Goal: Information Seeking & Learning: Learn about a topic

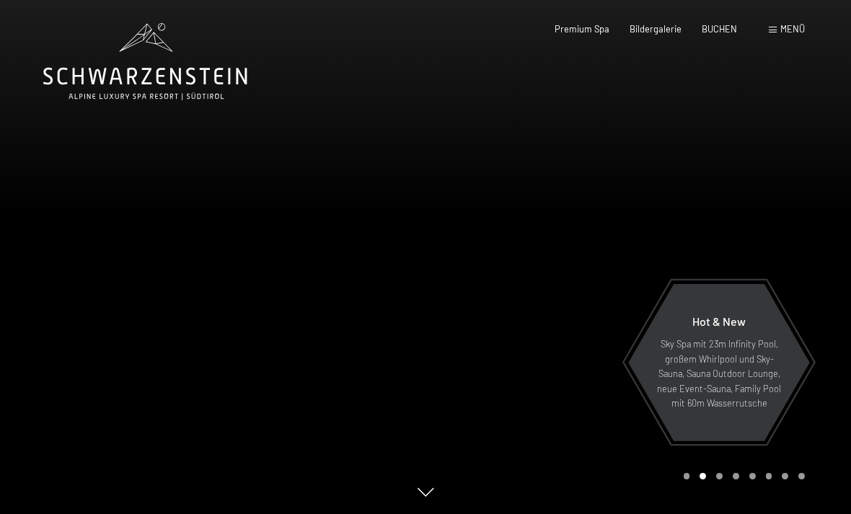
click at [676, 33] on div "Bildergalerie" at bounding box center [655, 29] width 52 height 13
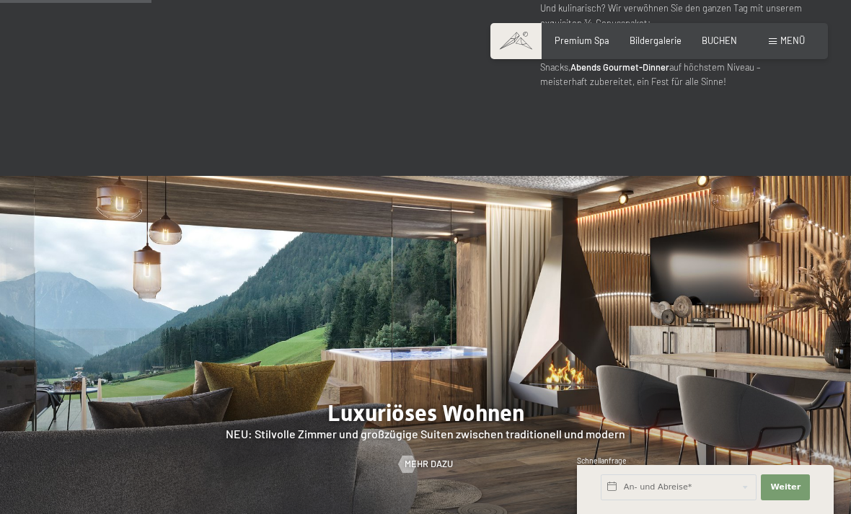
scroll to position [1011, 0]
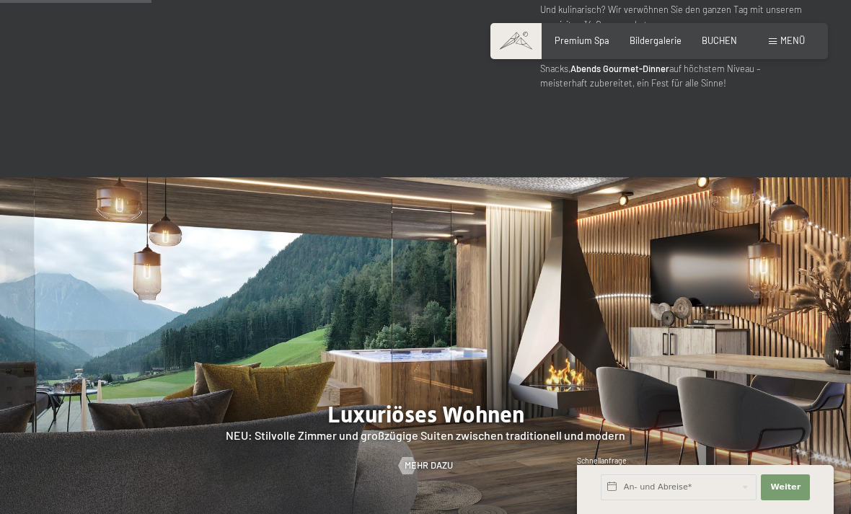
click at [760, 42] on div "Buchen Anfragen Premium Spa Bildergalerie BUCHEN Menü DE IT EN Gutschein Bilder…" at bounding box center [658, 41] width 291 height 13
click at [785, 44] on span "Menü" at bounding box center [792, 41] width 25 height 12
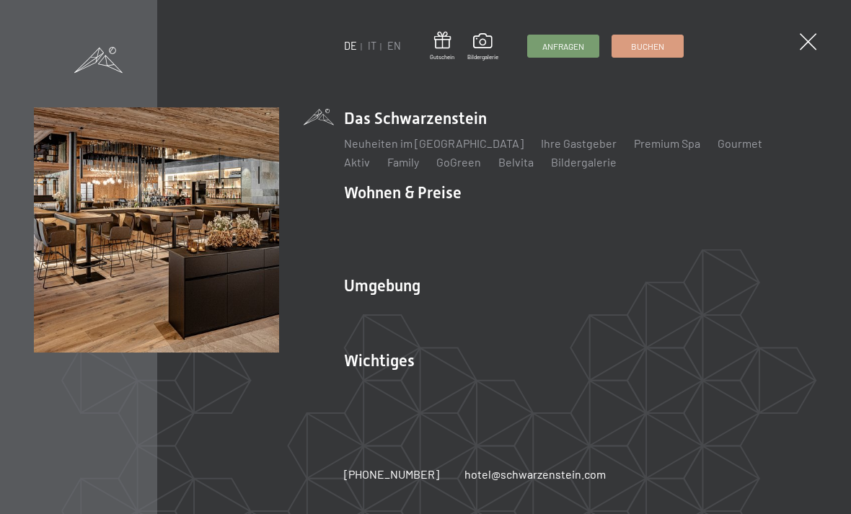
click at [804, 28] on div "DE IT EN Gutschein Bildergalerie Anfragen Buchen DE IT EN Das Schwarzenstein Ne…" at bounding box center [425, 257] width 851 height 514
click at [802, 37] on span at bounding box center [807, 41] width 17 height 17
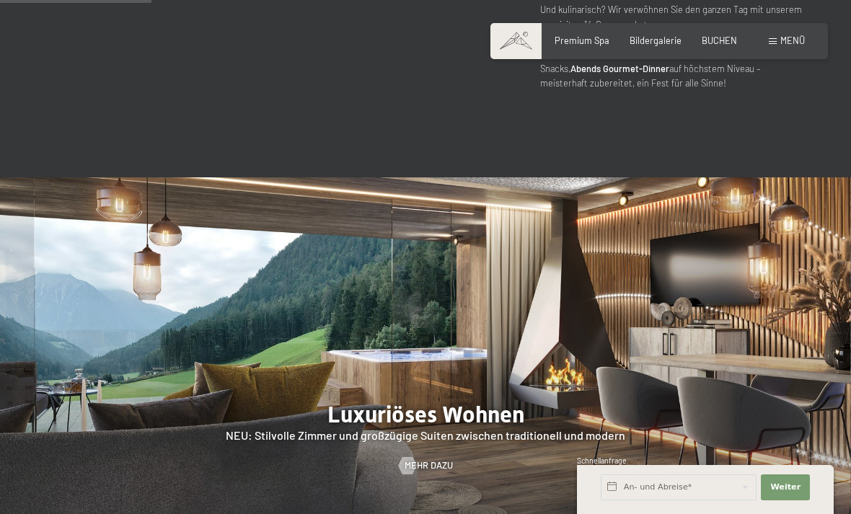
scroll to position [0, 0]
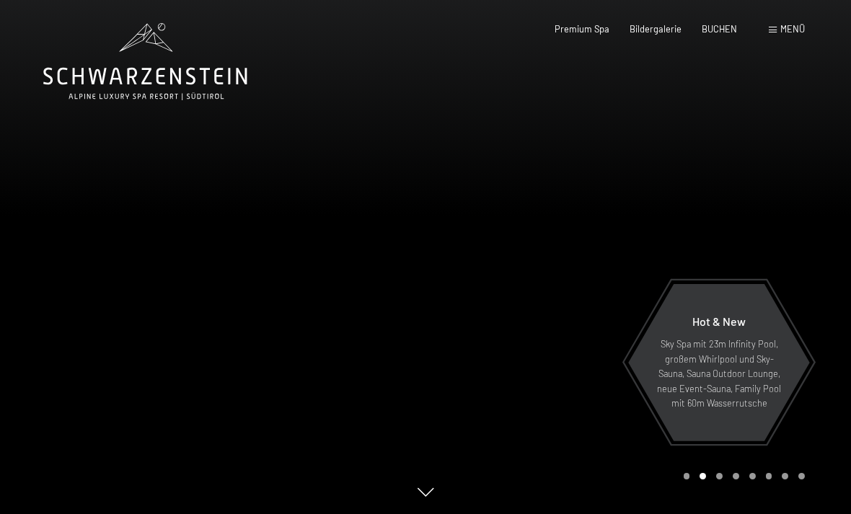
click at [780, 26] on span "Menü" at bounding box center [792, 29] width 25 height 12
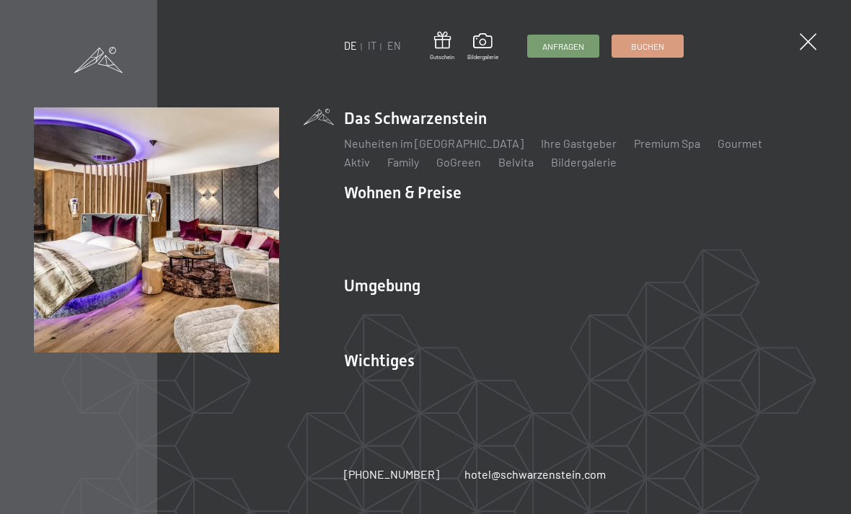
click at [508, 221] on link "Zimmer & Preise" at bounding box center [497, 218] width 84 height 14
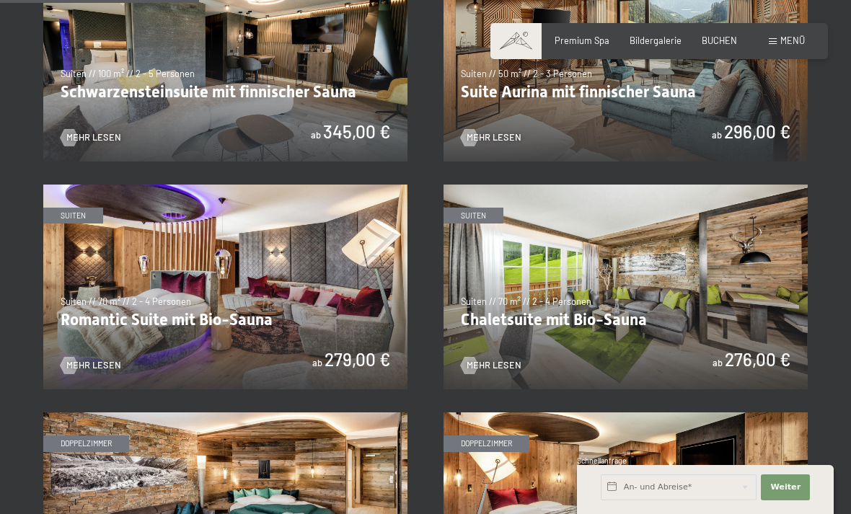
scroll to position [812, 0]
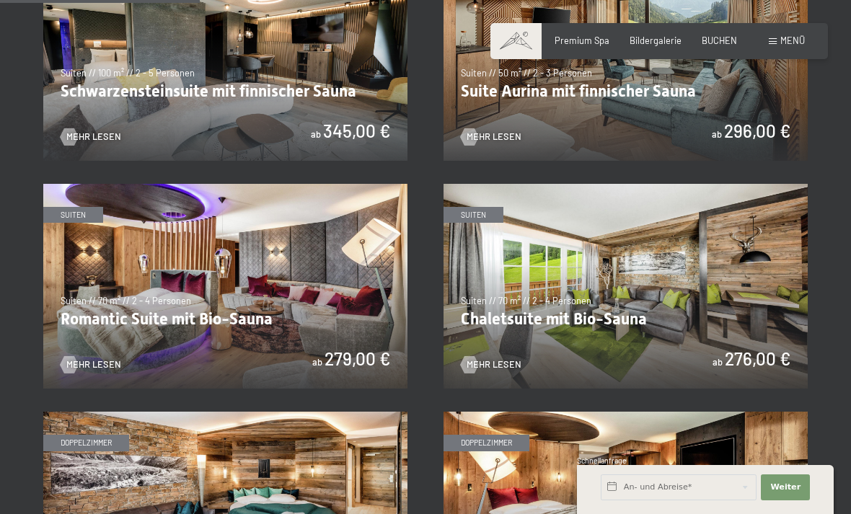
click at [665, 97] on img at bounding box center [625, 58] width 364 height 205
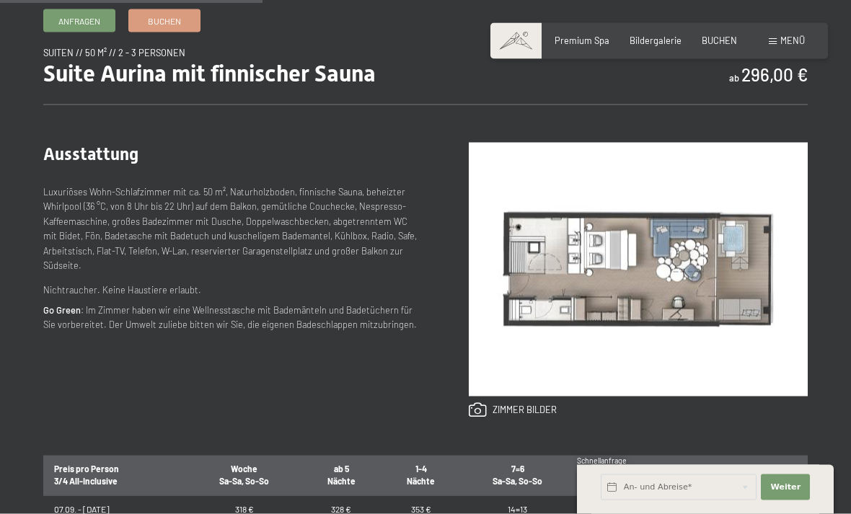
scroll to position [482, 0]
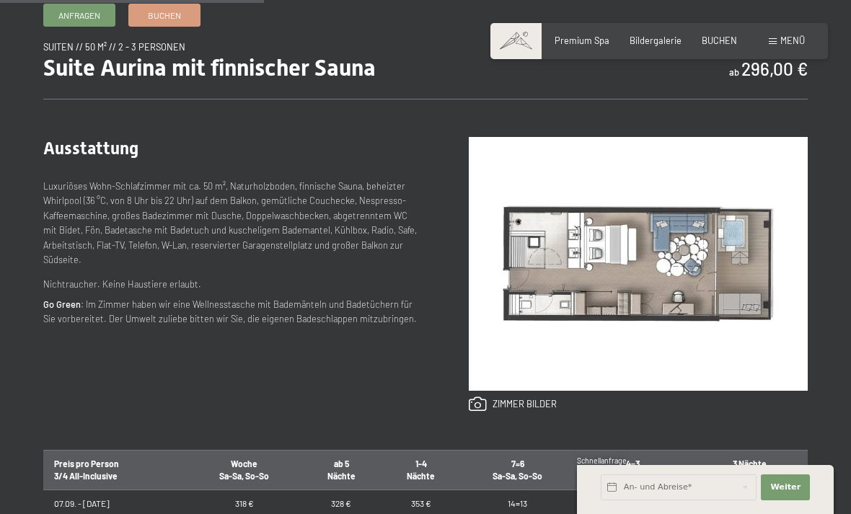
click at [682, 275] on img at bounding box center [637, 264] width 339 height 254
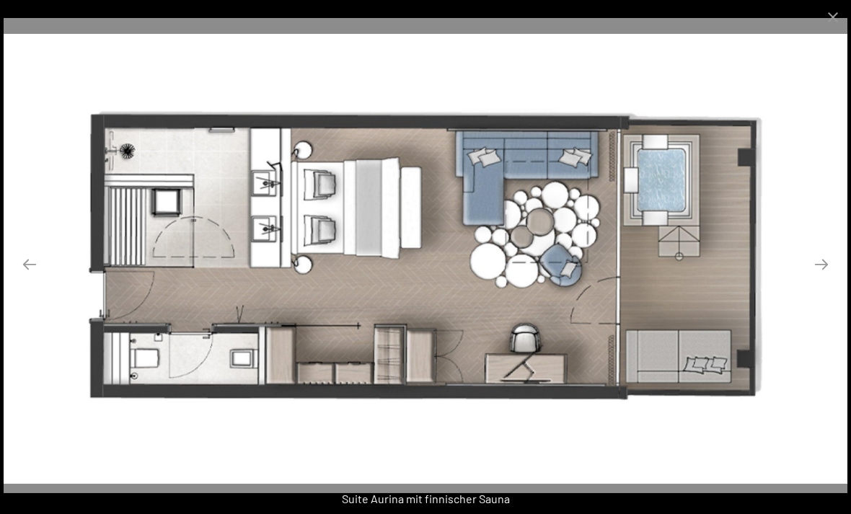
click at [843, 22] on button "Close gallery" at bounding box center [832, 17] width 36 height 34
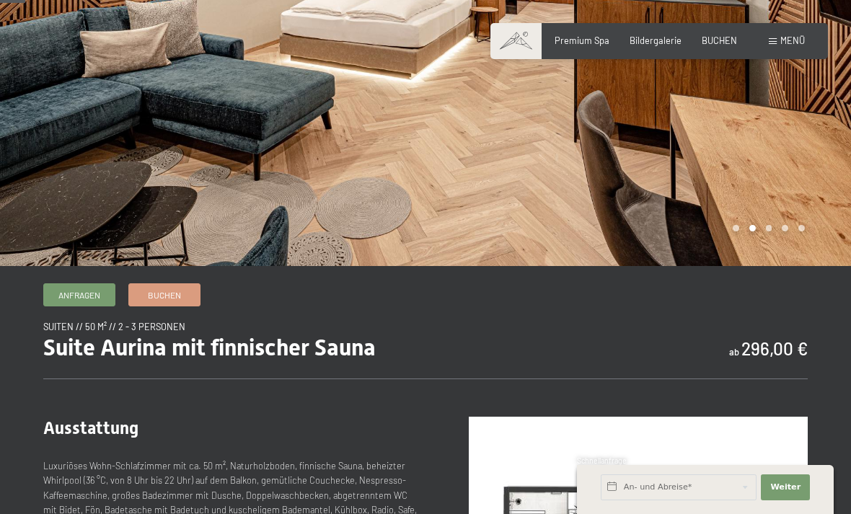
scroll to position [0, 0]
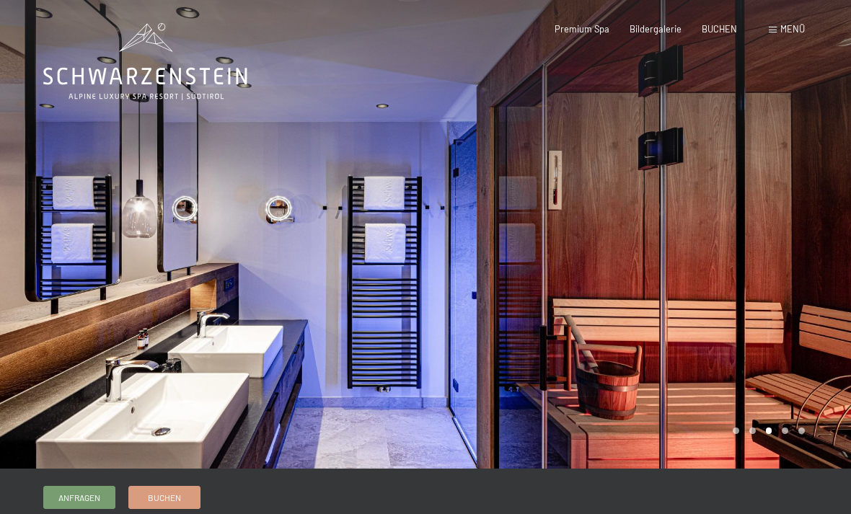
click at [785, 31] on span "Menü" at bounding box center [792, 29] width 25 height 12
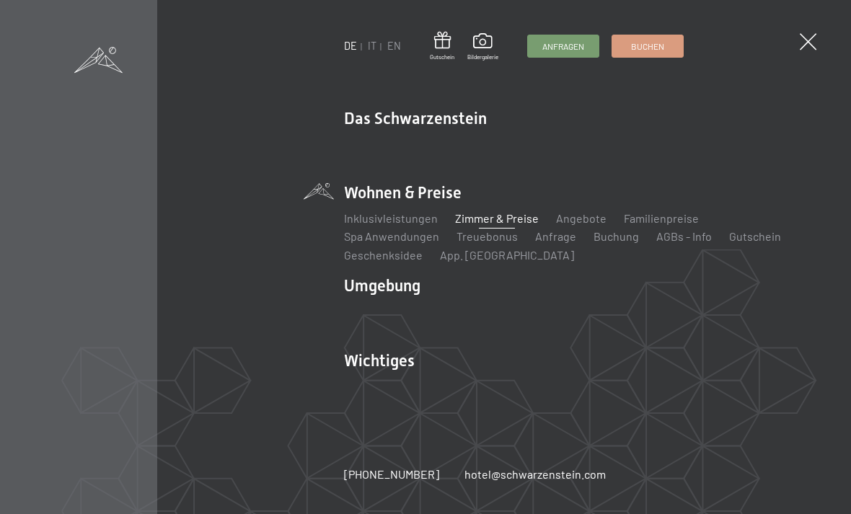
click at [807, 35] on span at bounding box center [807, 41] width 17 height 17
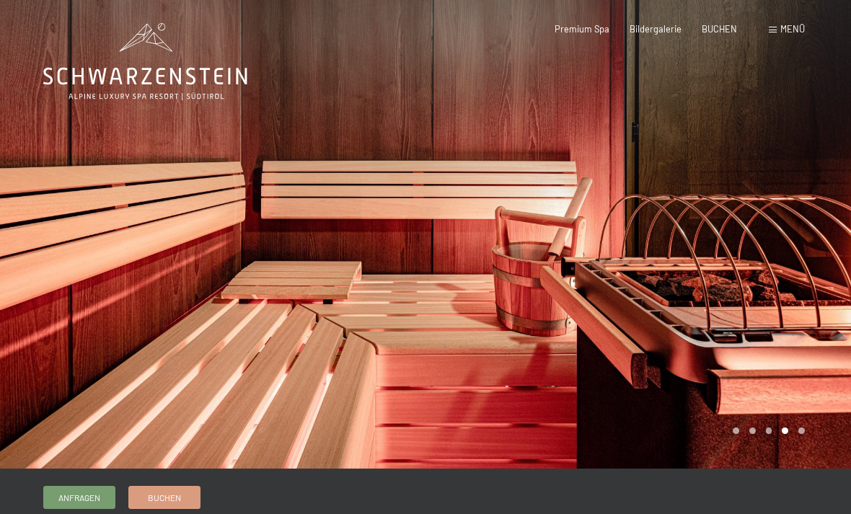
click at [681, 23] on div "Buchen Anfragen Premium Spa Bildergalerie BUCHEN Menü DE IT EN Gutschein Bilder…" at bounding box center [658, 29] width 291 height 13
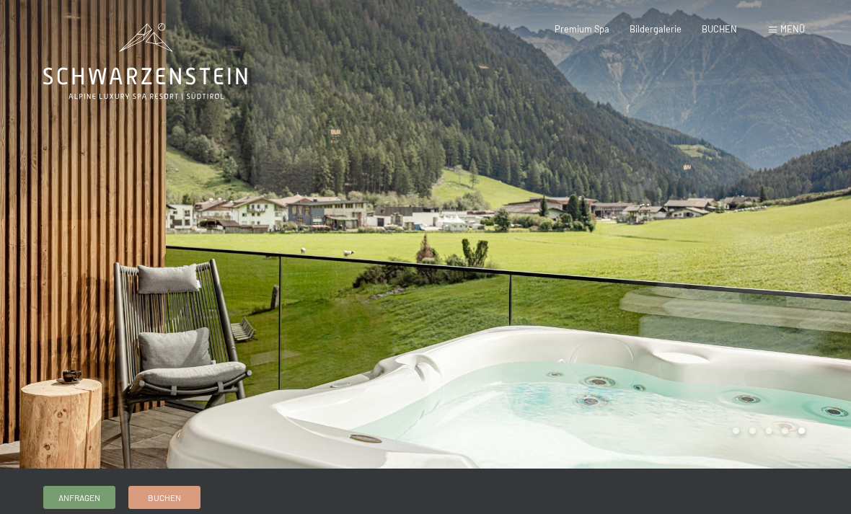
click at [670, 28] on span "Bildergalerie" at bounding box center [655, 29] width 52 height 12
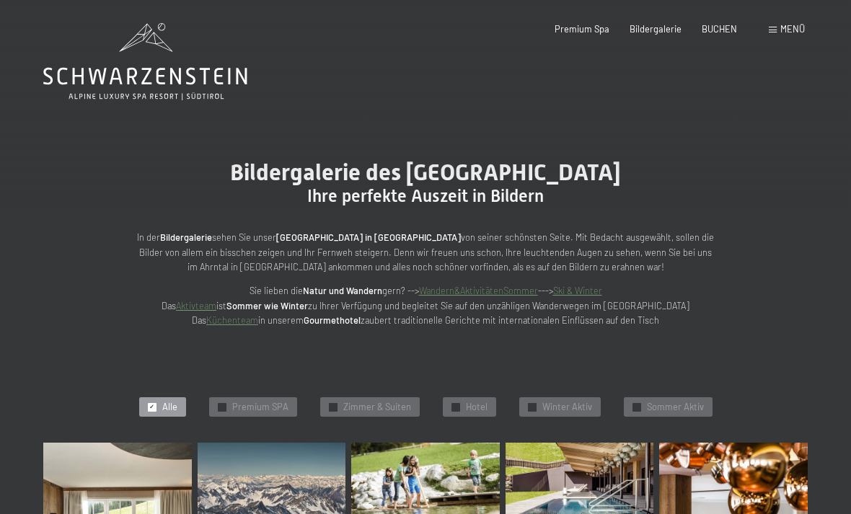
click at [663, 32] on span "Bildergalerie" at bounding box center [655, 29] width 52 height 12
click at [667, 25] on span "Bildergalerie" at bounding box center [655, 29] width 52 height 12
click at [780, 23] on span "Menü" at bounding box center [792, 29] width 25 height 12
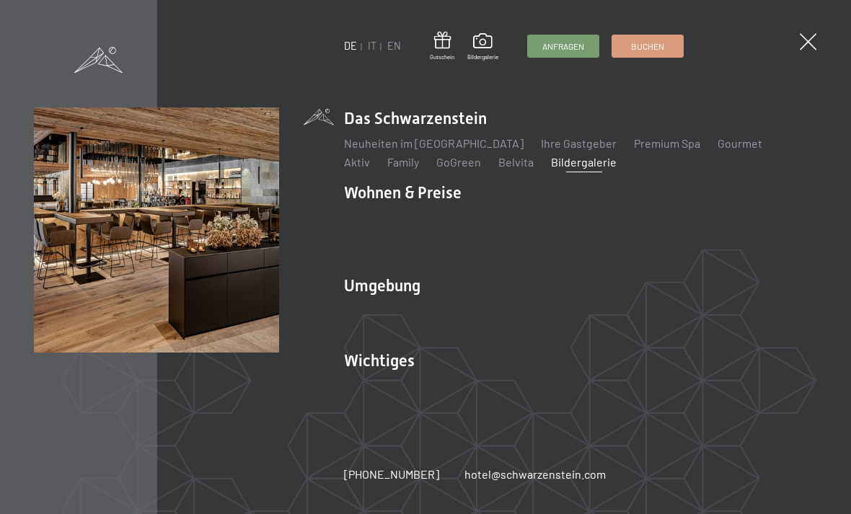
click at [387, 156] on link "Family" at bounding box center [403, 162] width 32 height 14
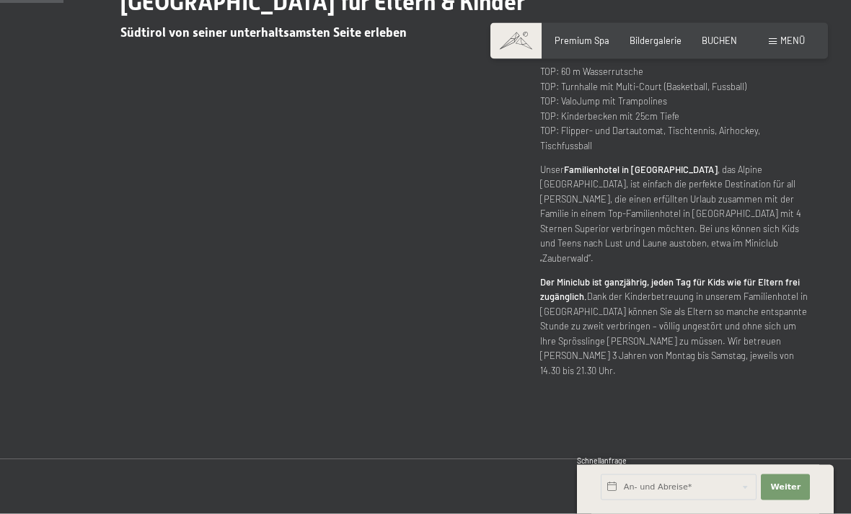
scroll to position [613, 0]
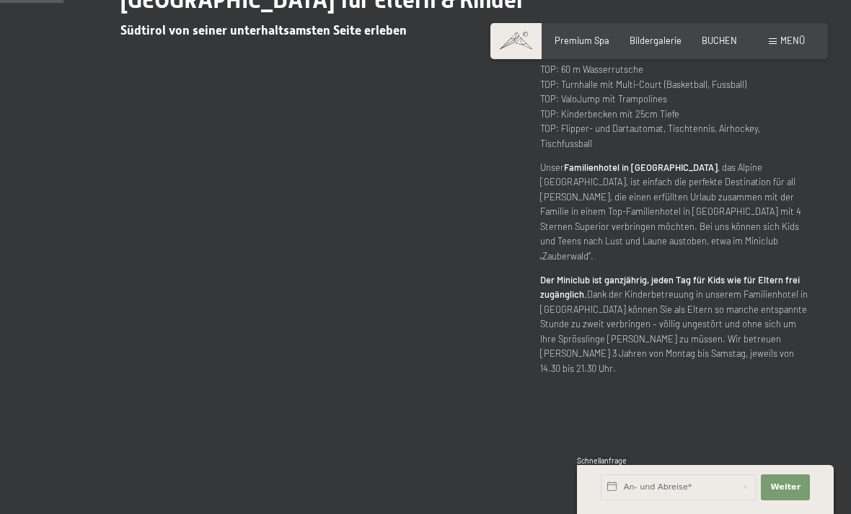
click at [714, 51] on link "Kinderpreise & Familienkombinationen- Familiensuiten" at bounding box center [652, 46] width 224 height 12
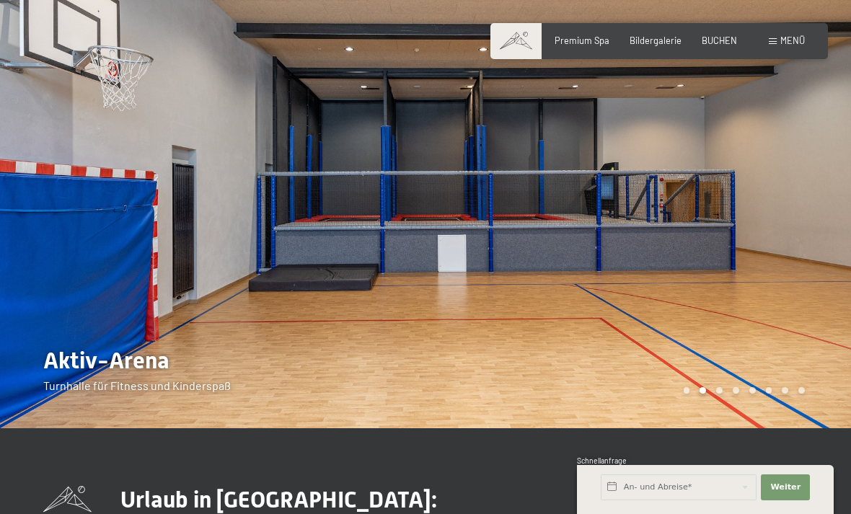
scroll to position [42, 0]
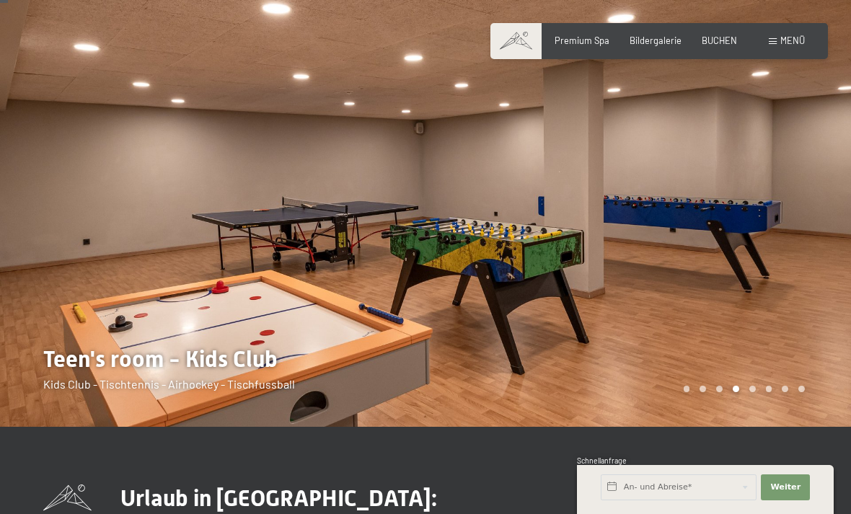
click at [673, 35] on span "Bildergalerie" at bounding box center [655, 41] width 52 height 12
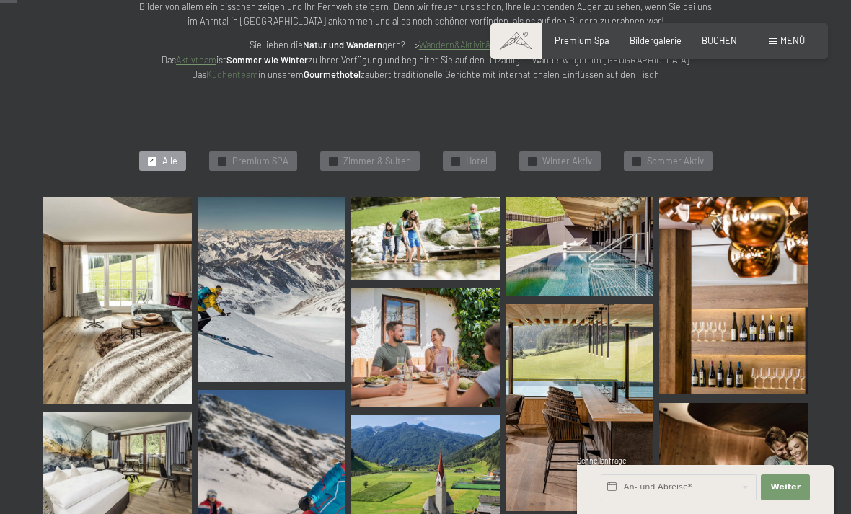
scroll to position [247, 0]
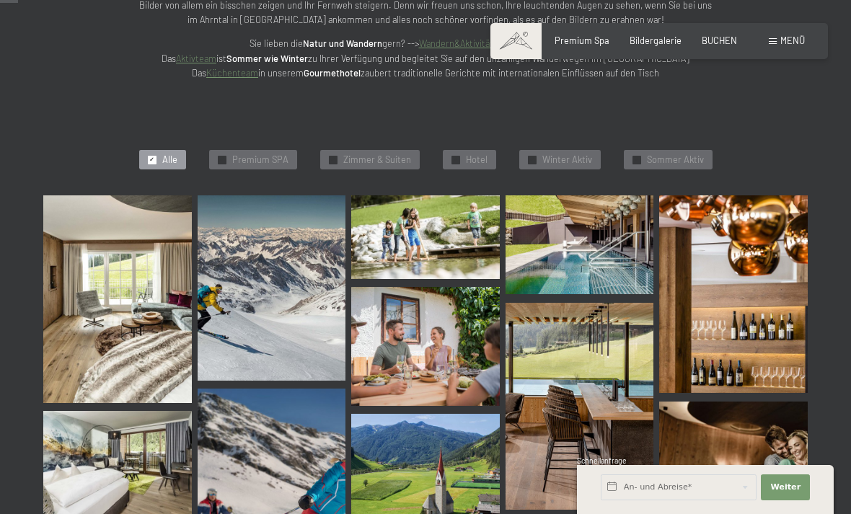
click at [132, 370] on img at bounding box center [117, 299] width 148 height 208
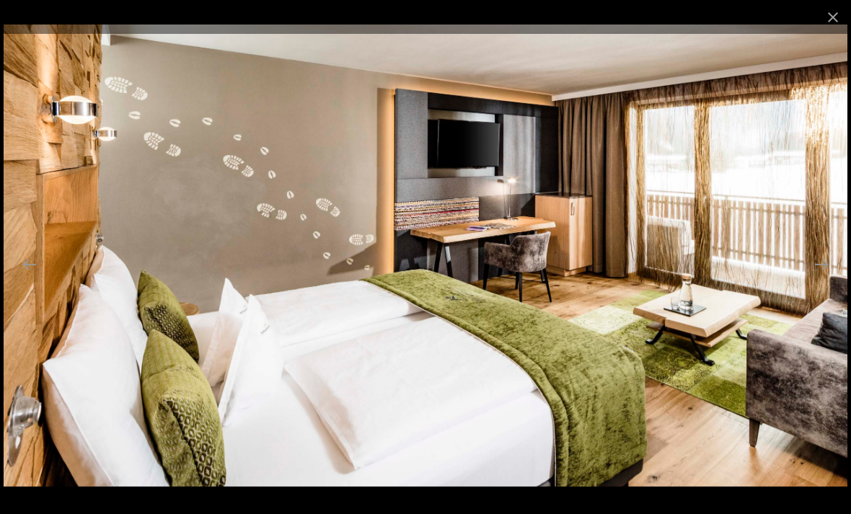
click at [833, 15] on button "Close gallery" at bounding box center [832, 17] width 36 height 34
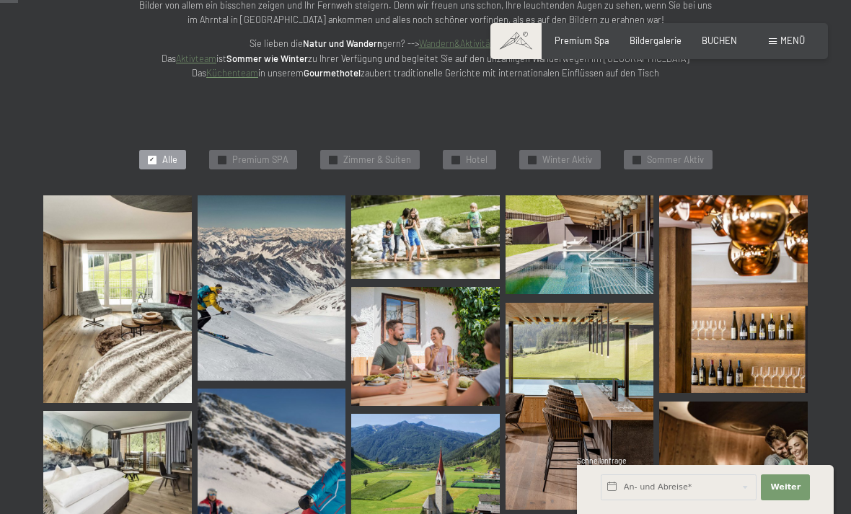
click at [394, 154] on span "Zimmer & Suiten" at bounding box center [377, 160] width 68 height 13
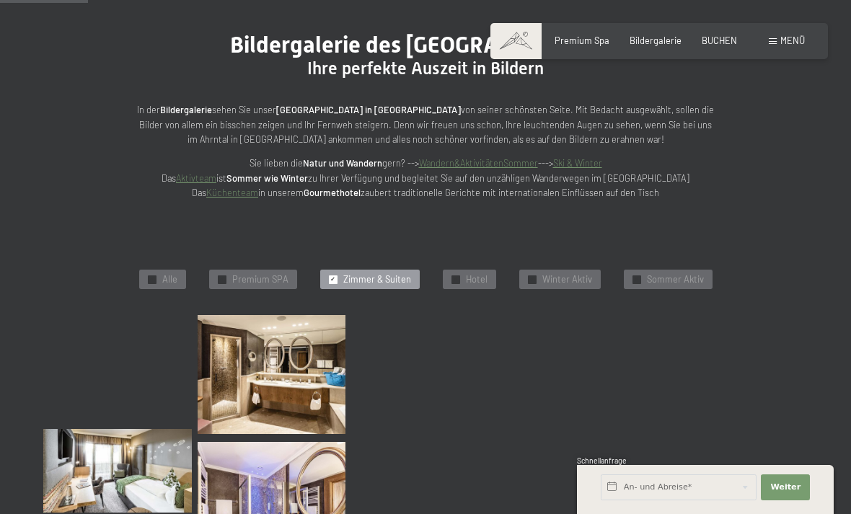
scroll to position [128, 0]
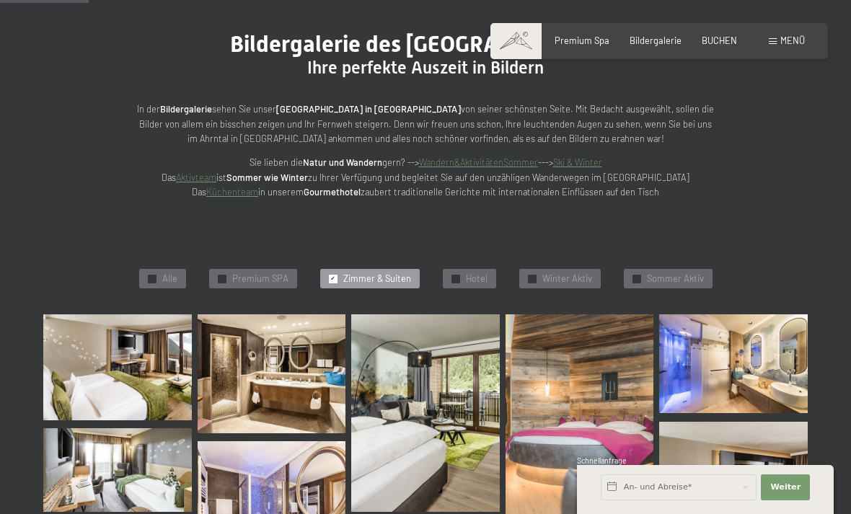
click at [786, 43] on span "Menü" at bounding box center [792, 41] width 25 height 12
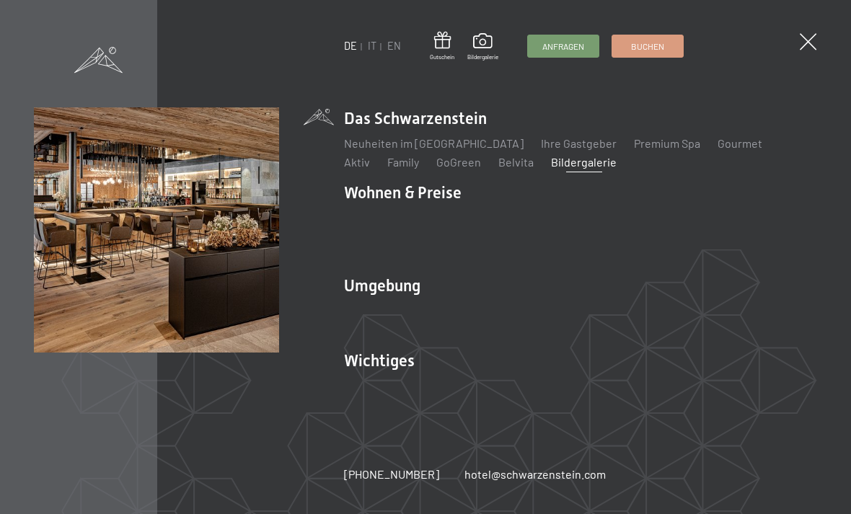
click at [387, 169] on link "Family" at bounding box center [403, 162] width 32 height 14
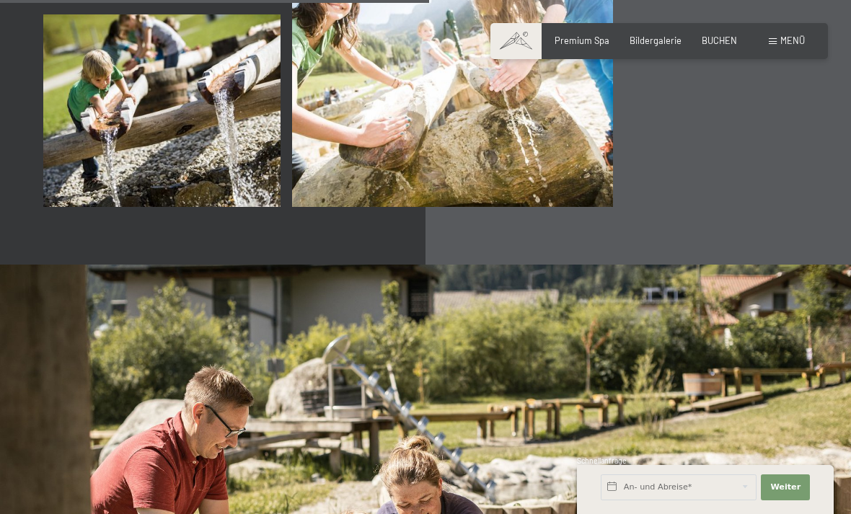
scroll to position [4092, 0]
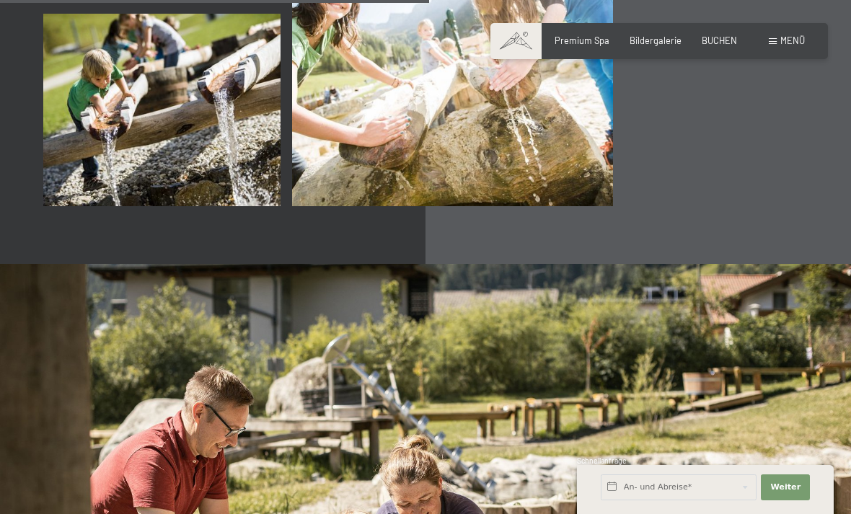
click at [783, 46] on div "Menü" at bounding box center [786, 41] width 36 height 13
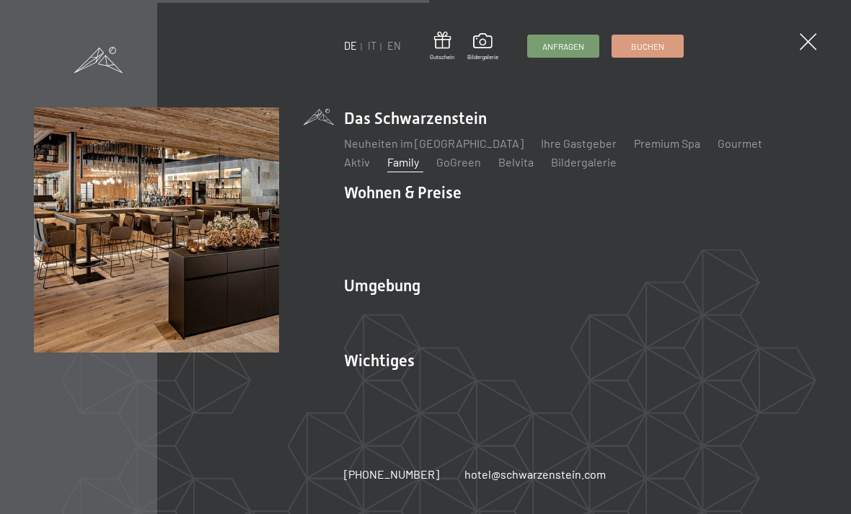
click at [569, 150] on link "Ihre Gastgeber" at bounding box center [579, 143] width 76 height 14
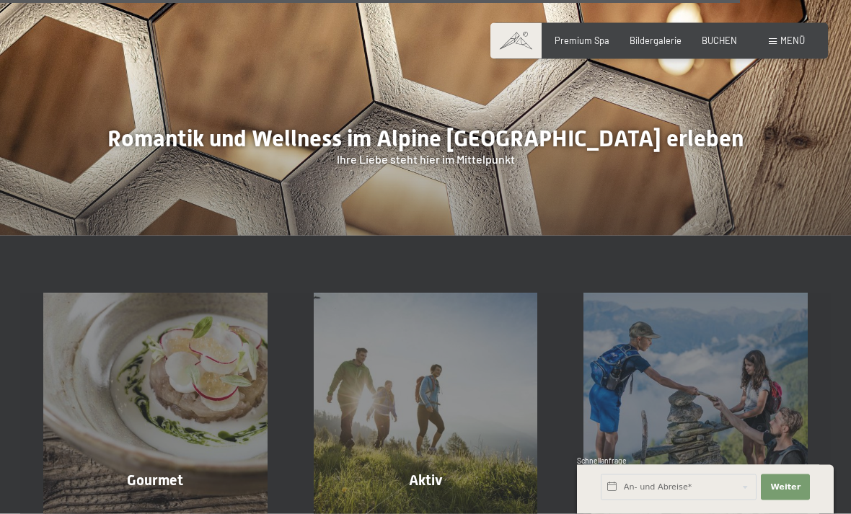
scroll to position [3411, 0]
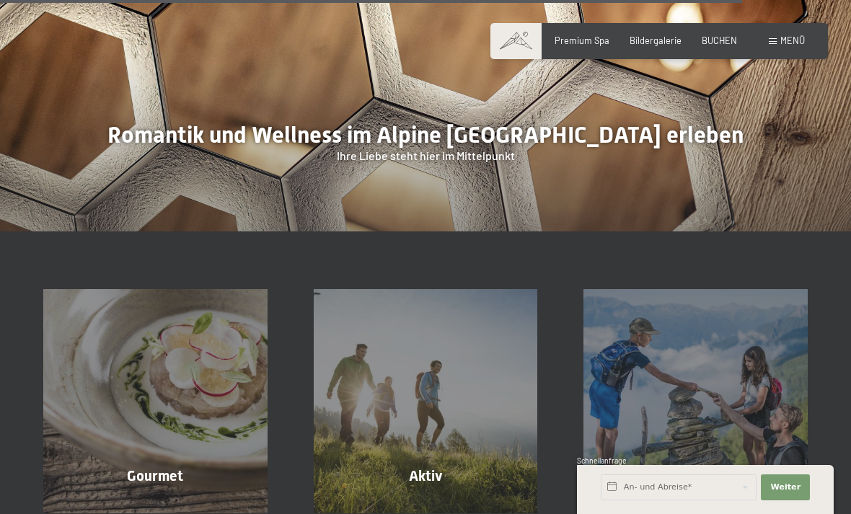
click at [784, 45] on span "Menü" at bounding box center [792, 41] width 25 height 12
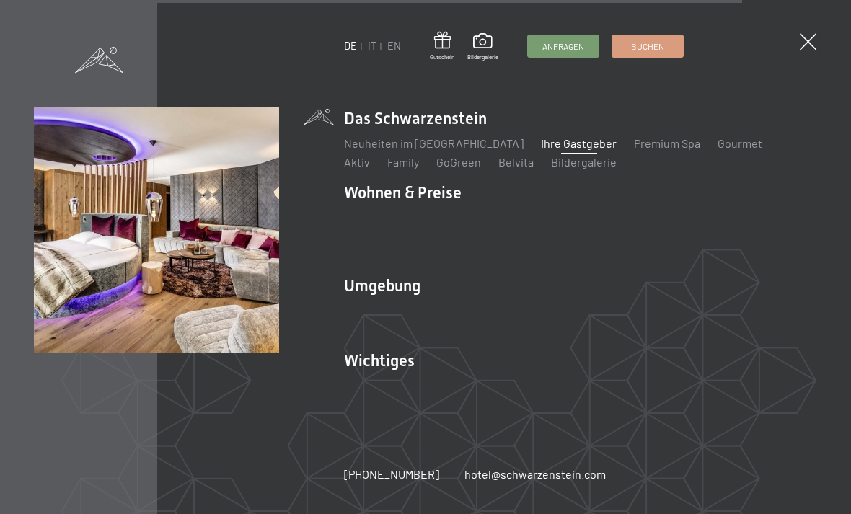
click at [494, 211] on link "Zimmer & Preise" at bounding box center [497, 218] width 84 height 14
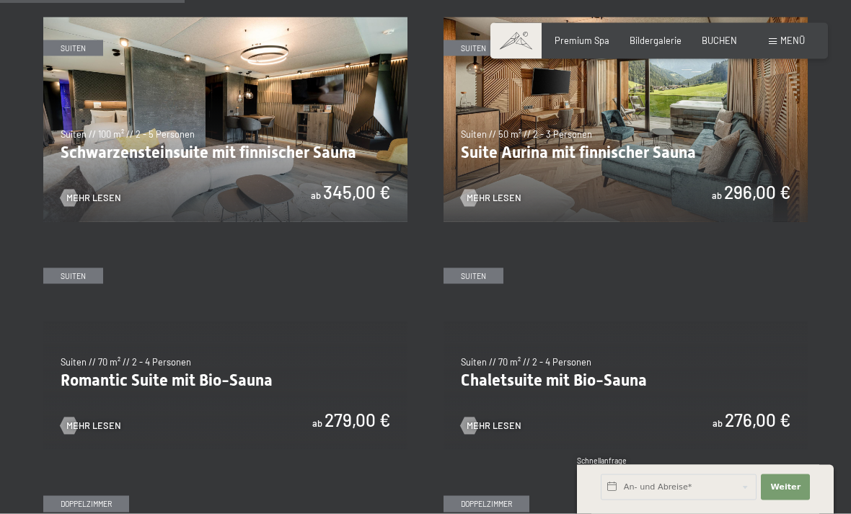
scroll to position [751, 0]
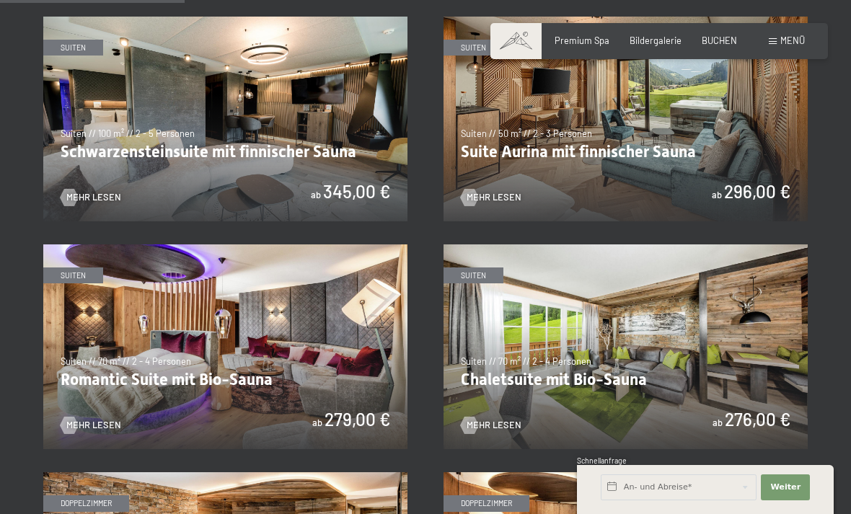
click at [667, 159] on img at bounding box center [625, 119] width 364 height 205
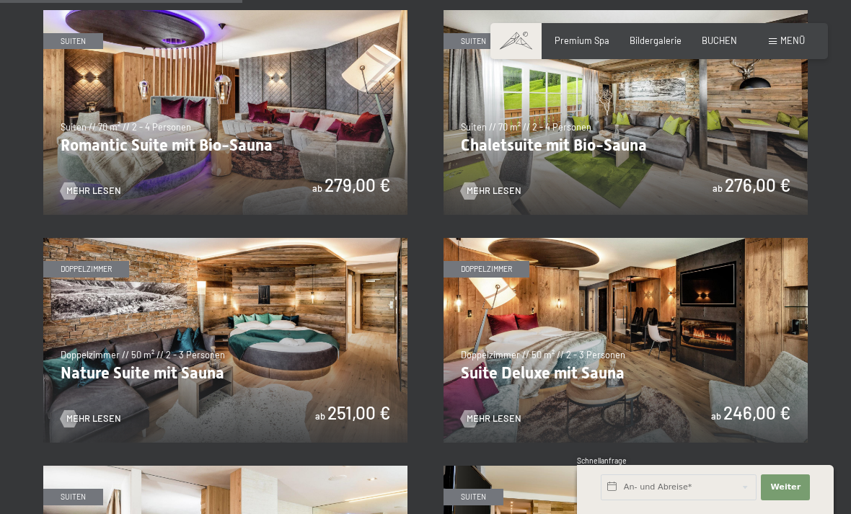
scroll to position [986, 0]
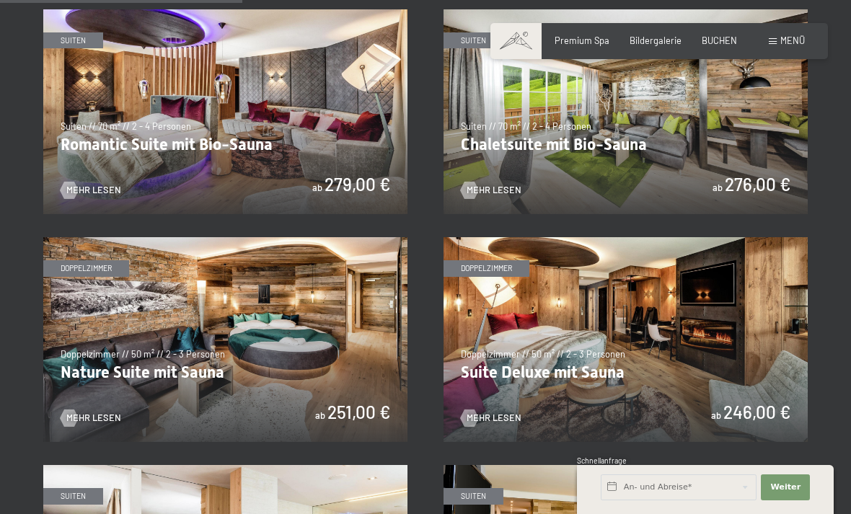
click at [665, 35] on span "Bildergalerie" at bounding box center [655, 41] width 52 height 12
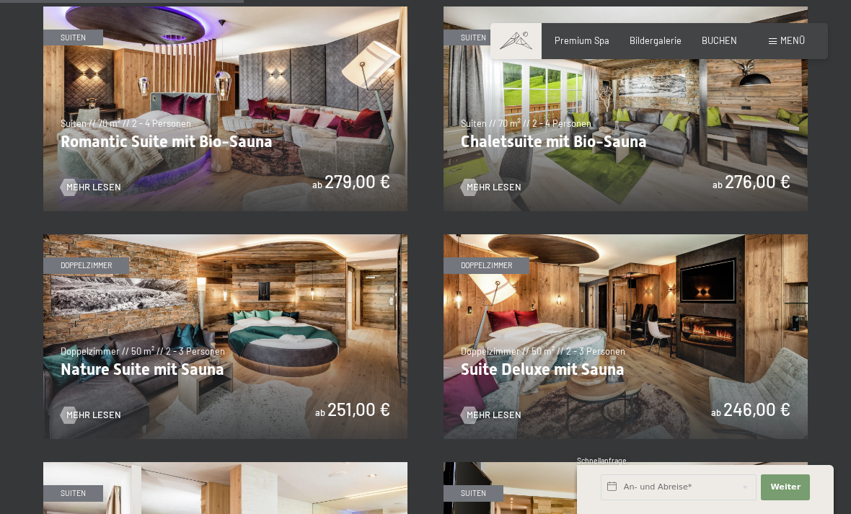
scroll to position [990, 0]
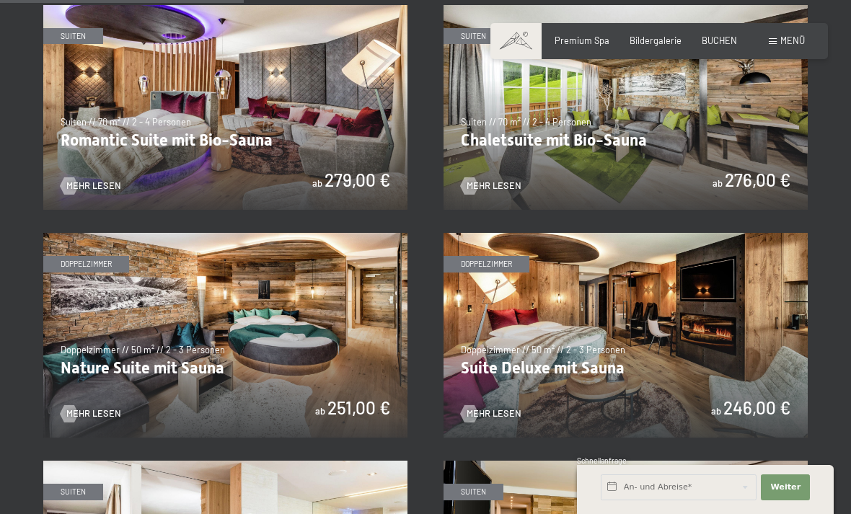
click at [337, 376] on img at bounding box center [225, 335] width 364 height 205
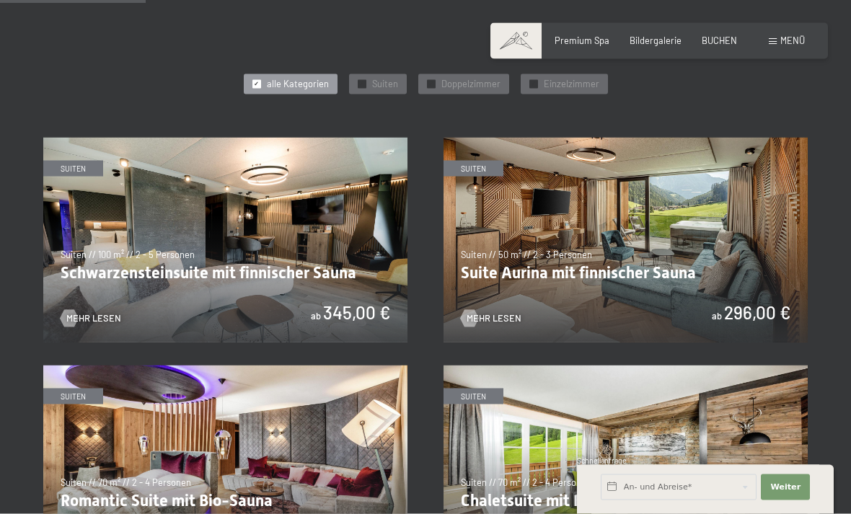
scroll to position [577, 0]
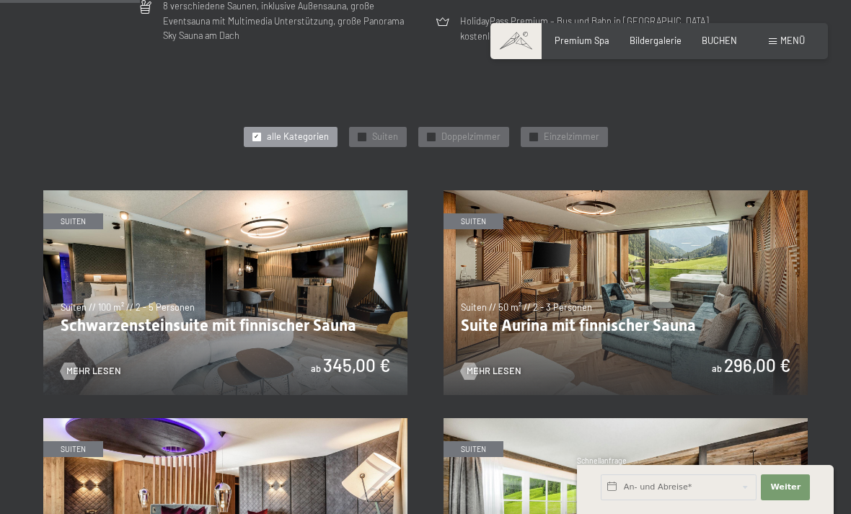
click at [651, 43] on span "Bildergalerie" at bounding box center [655, 41] width 52 height 12
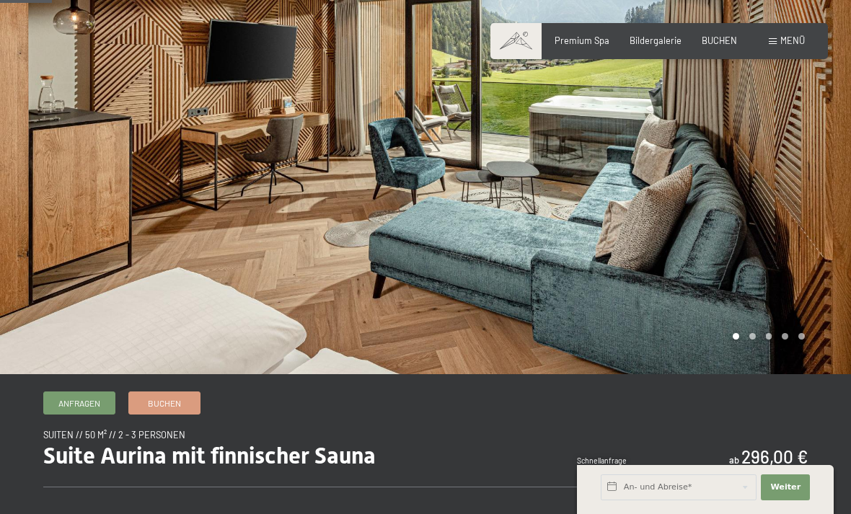
scroll to position [94, 0]
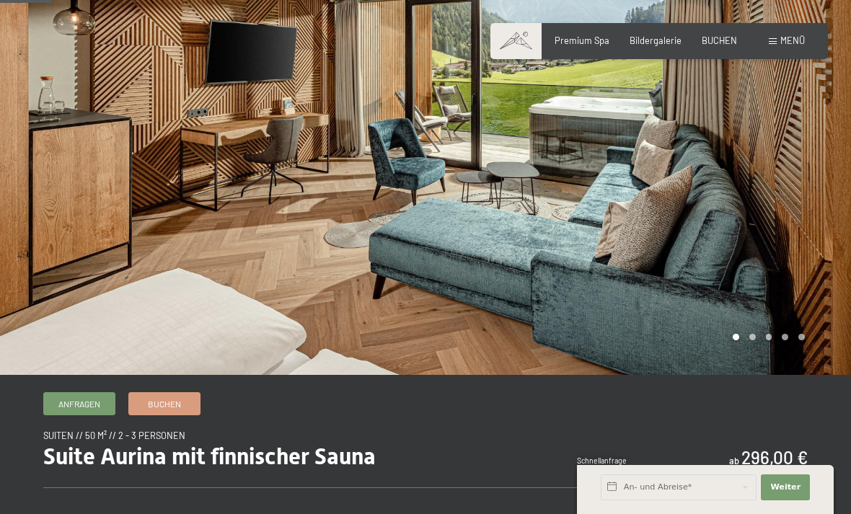
click at [750, 325] on div at bounding box center [637, 140] width 425 height 468
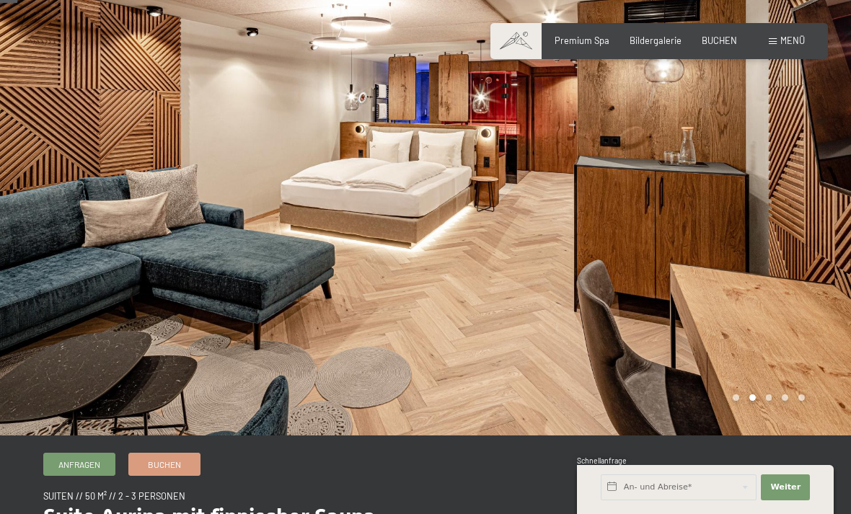
scroll to position [37, 0]
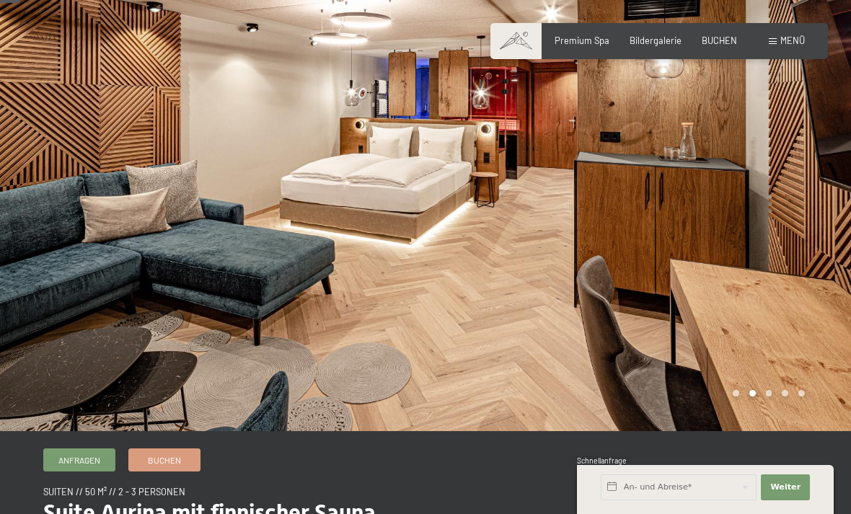
click at [752, 388] on div at bounding box center [637, 197] width 425 height 468
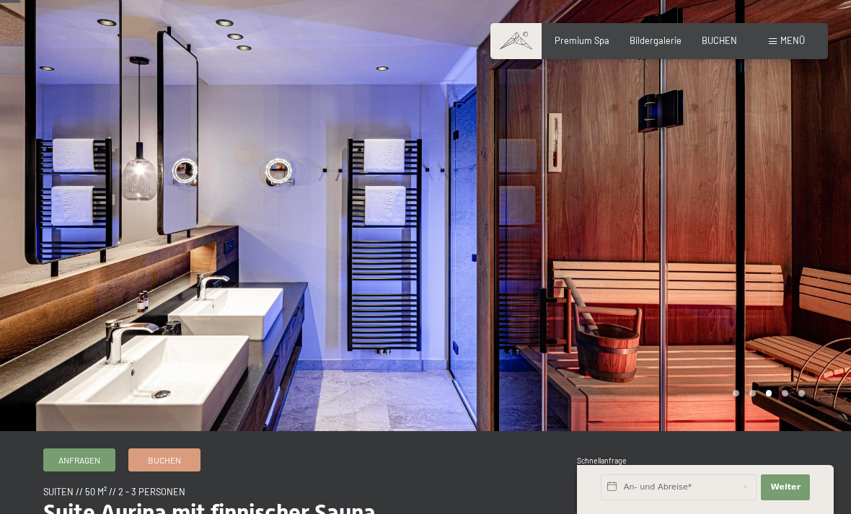
click at [722, 338] on div at bounding box center [637, 197] width 425 height 468
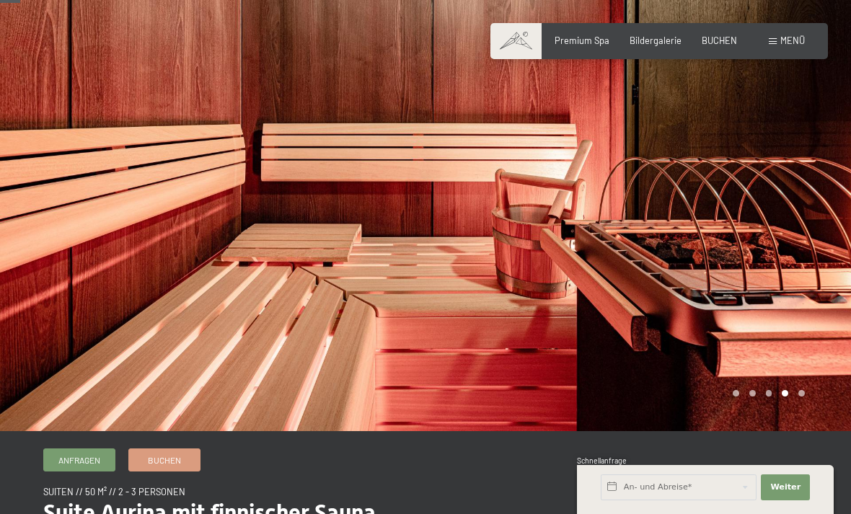
click at [710, 278] on div at bounding box center [637, 197] width 425 height 468
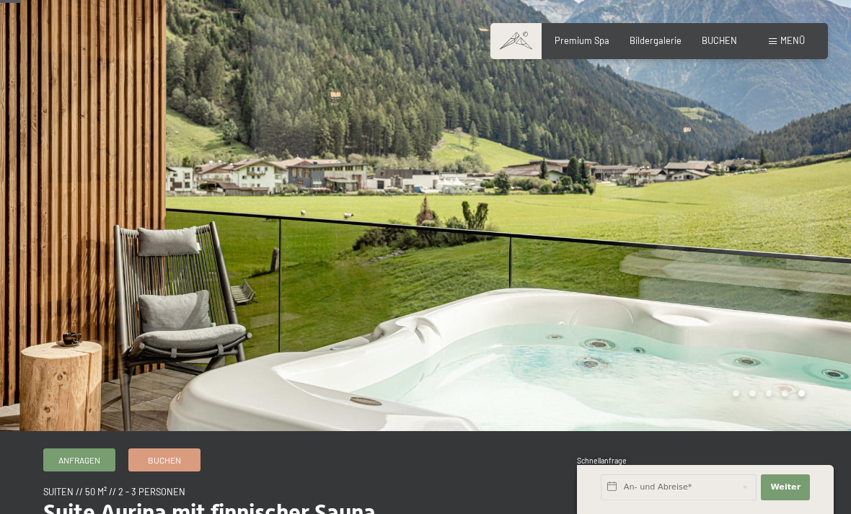
click at [786, 282] on div at bounding box center [637, 197] width 425 height 468
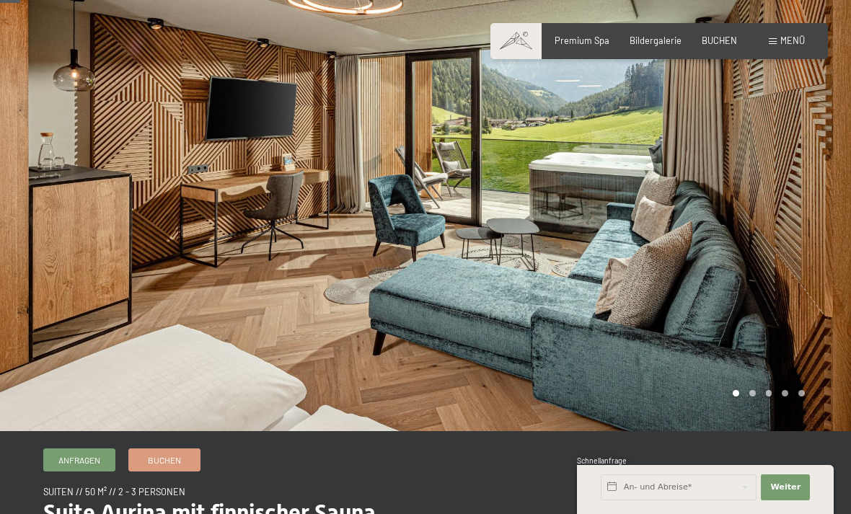
click at [177, 233] on div at bounding box center [212, 197] width 425 height 468
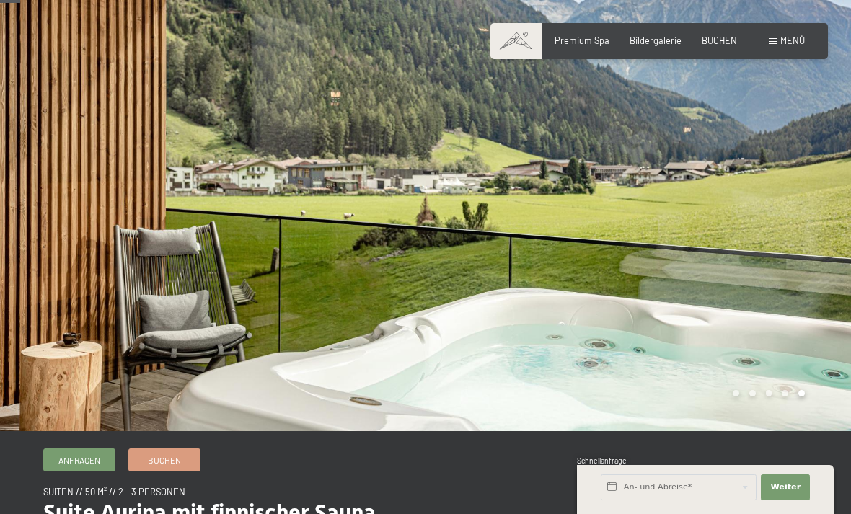
click at [785, 282] on div at bounding box center [637, 197] width 425 height 468
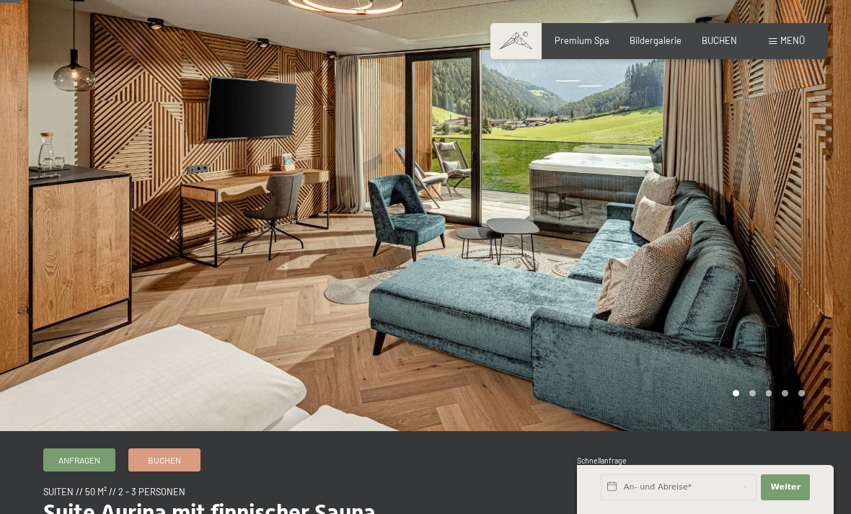
click at [765, 247] on div at bounding box center [637, 197] width 425 height 468
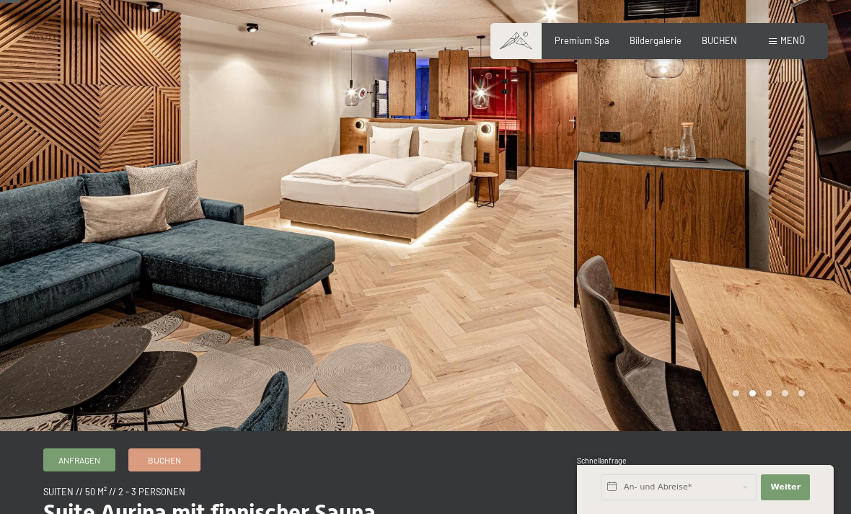
click at [786, 290] on div at bounding box center [637, 197] width 425 height 468
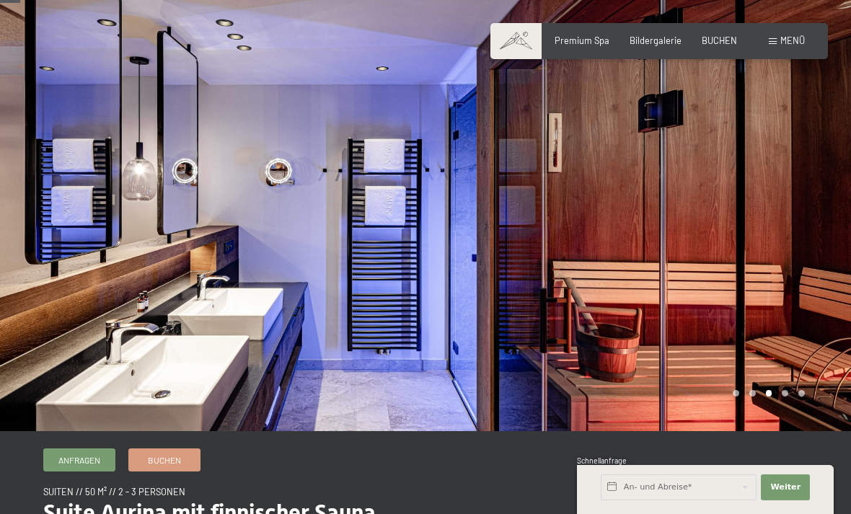
click at [786, 252] on div at bounding box center [637, 197] width 425 height 468
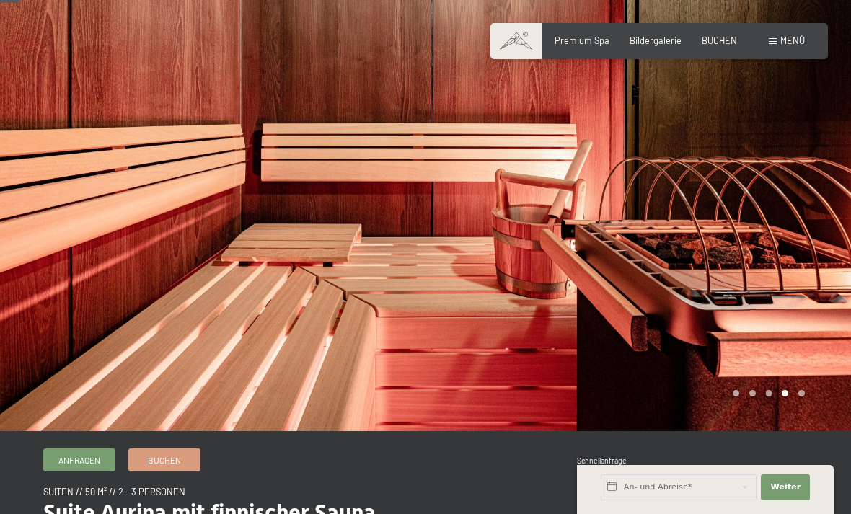
click at [767, 303] on div at bounding box center [637, 197] width 425 height 468
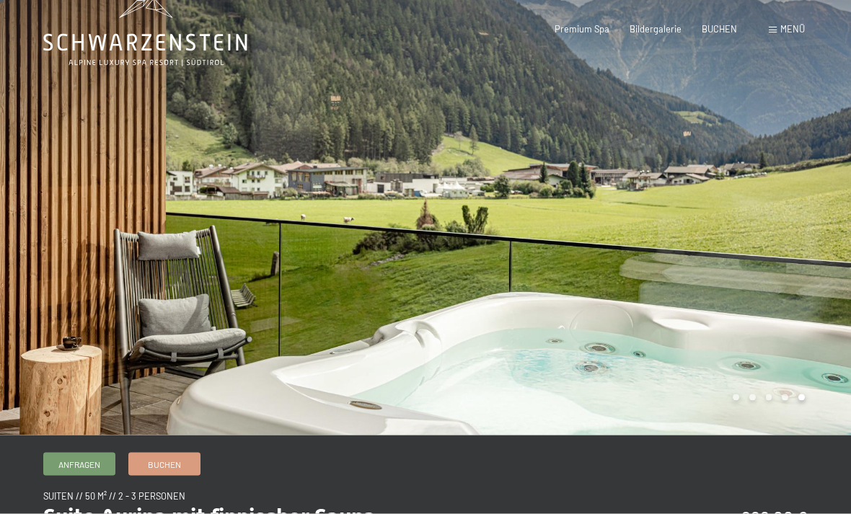
scroll to position [0, 0]
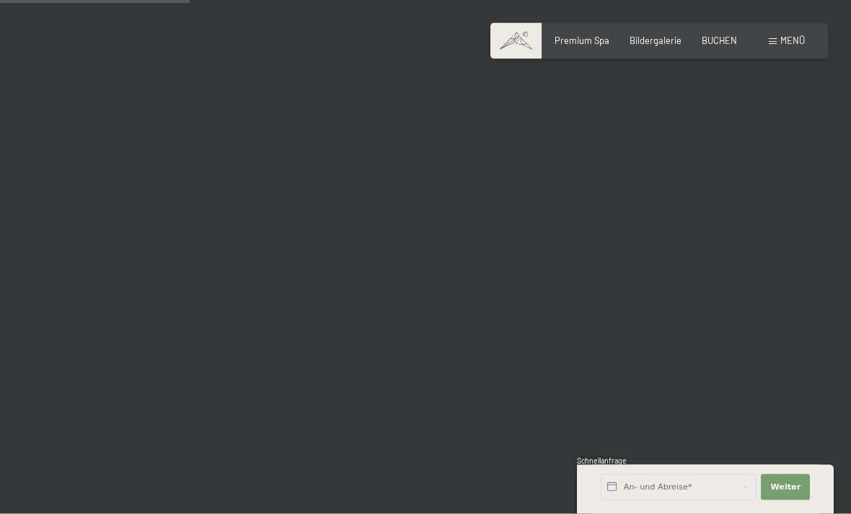
scroll to position [2646, 0]
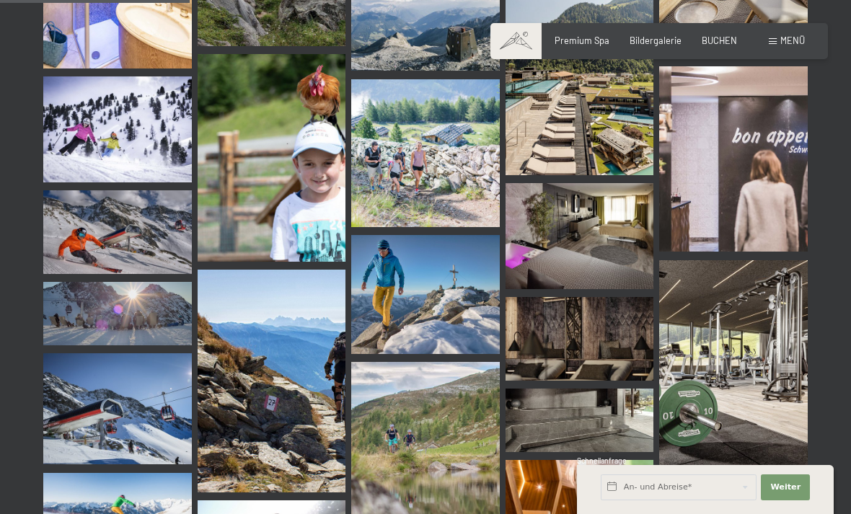
click at [280, 192] on img at bounding box center [271, 158] width 148 height 208
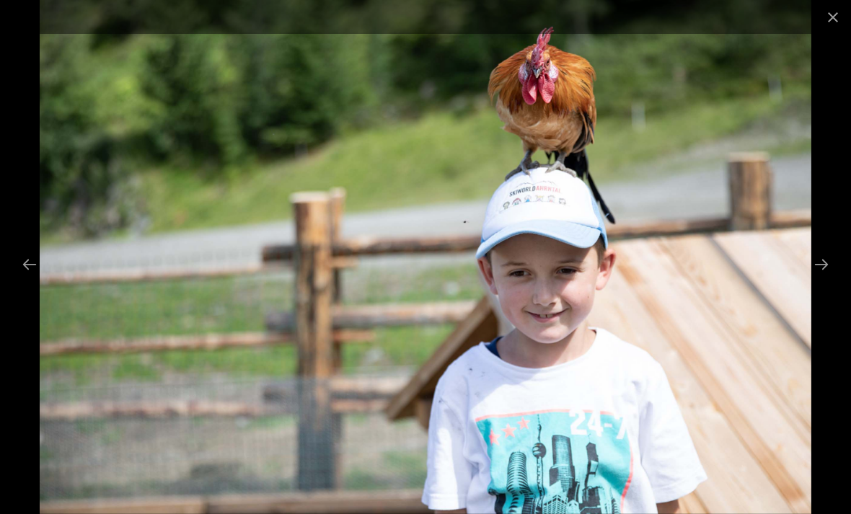
scroll to position [2692, 0]
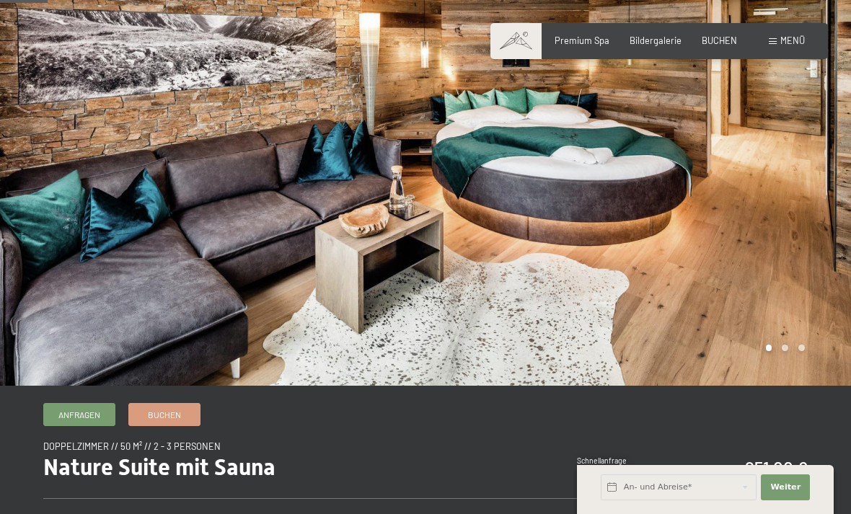
scroll to position [20, 0]
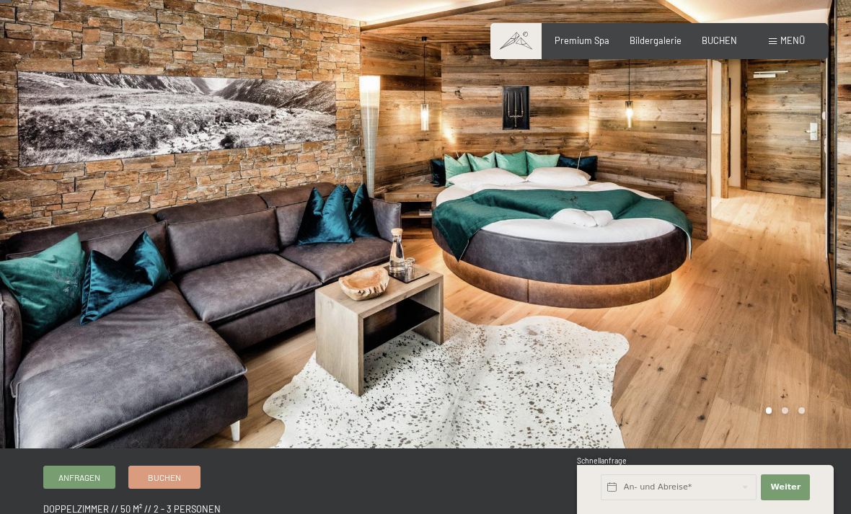
click at [569, 210] on div at bounding box center [637, 214] width 425 height 468
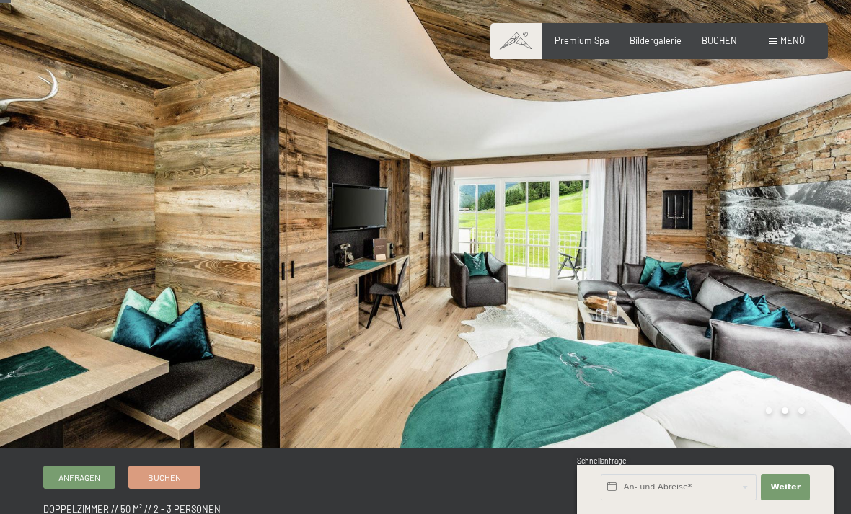
click at [466, 309] on div at bounding box center [637, 214] width 425 height 468
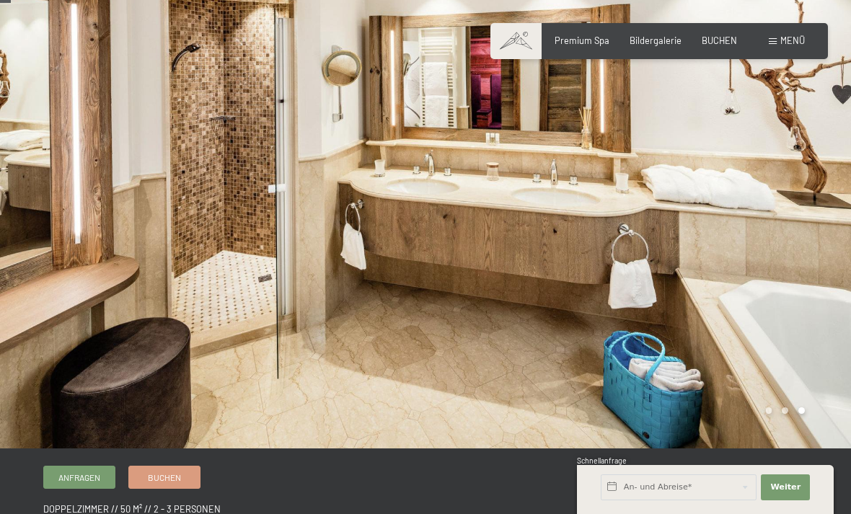
click at [448, 315] on div at bounding box center [637, 214] width 425 height 468
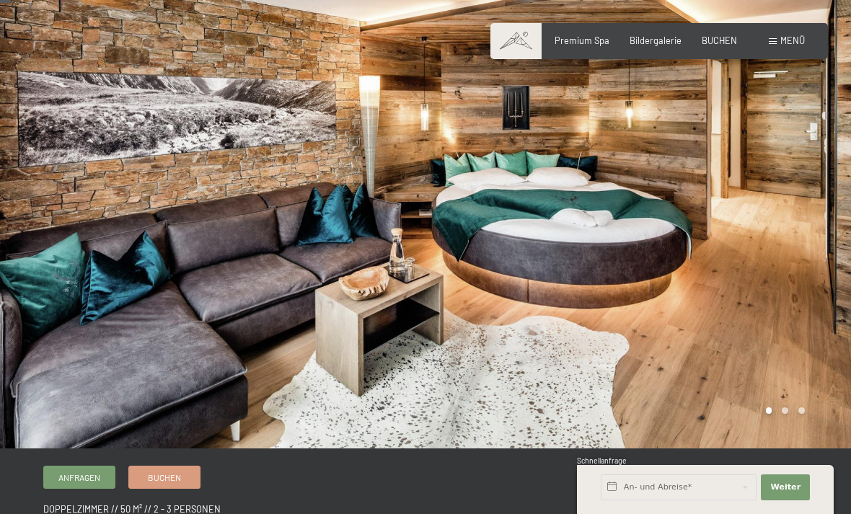
click at [528, 261] on div at bounding box center [637, 214] width 425 height 468
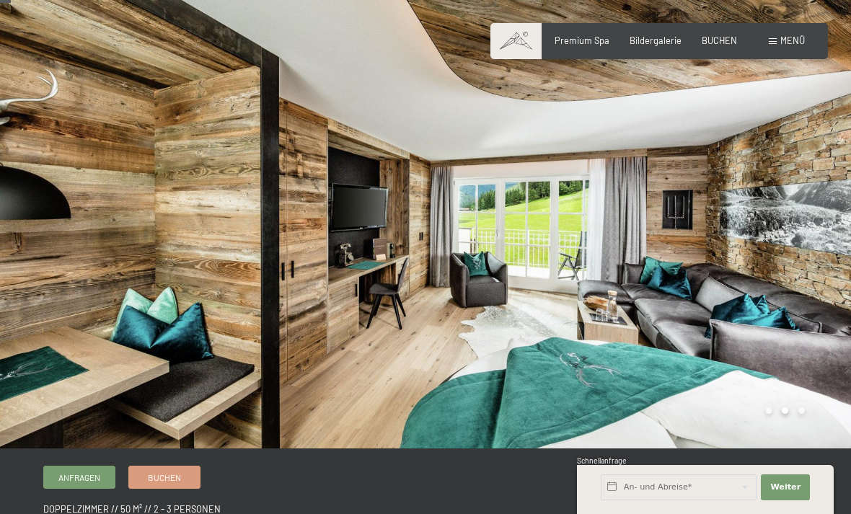
click at [380, 329] on div at bounding box center [212, 214] width 425 height 468
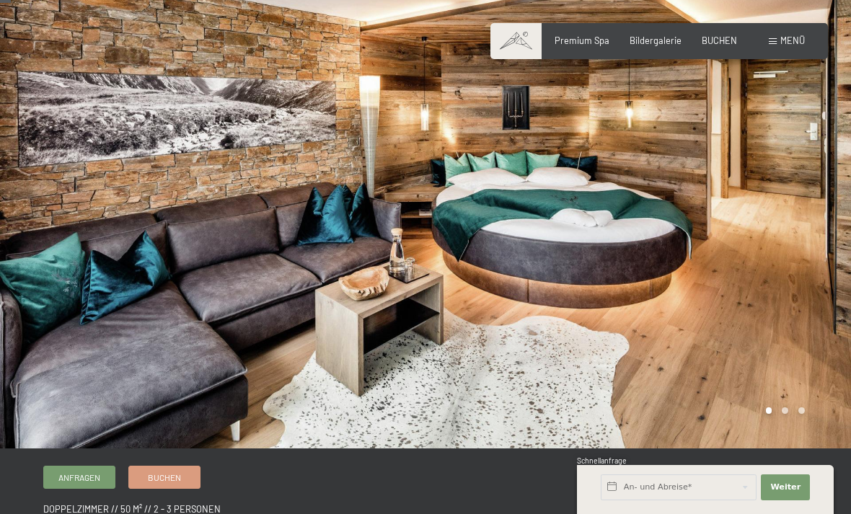
click at [400, 318] on div at bounding box center [212, 214] width 425 height 468
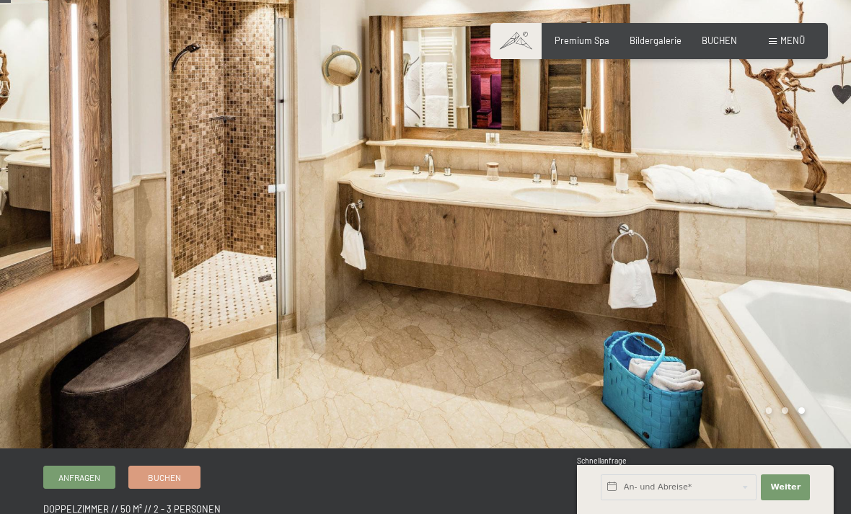
click at [432, 296] on div at bounding box center [637, 214] width 425 height 468
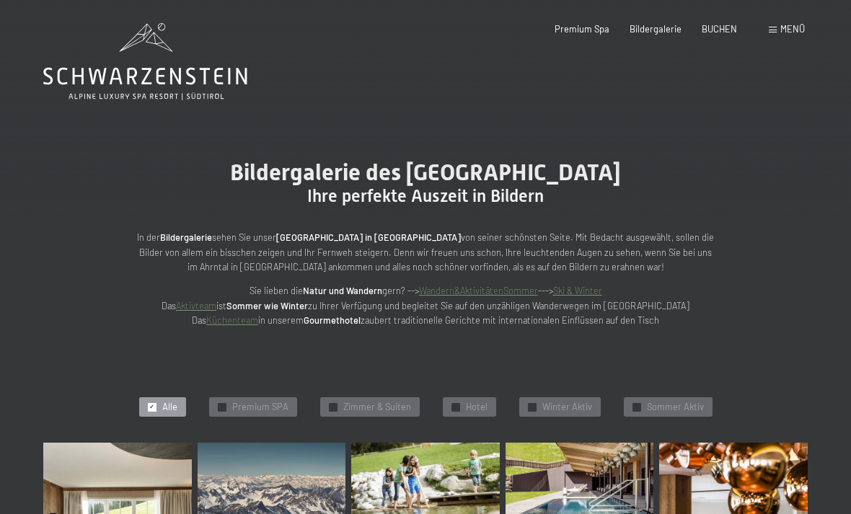
click at [757, 36] on div "Buchen Anfragen Premium Spa Bildergalerie BUCHEN Menü DE IT EN Gutschein Bilder…" at bounding box center [658, 29] width 291 height 13
click at [768, 32] on span at bounding box center [772, 30] width 8 height 6
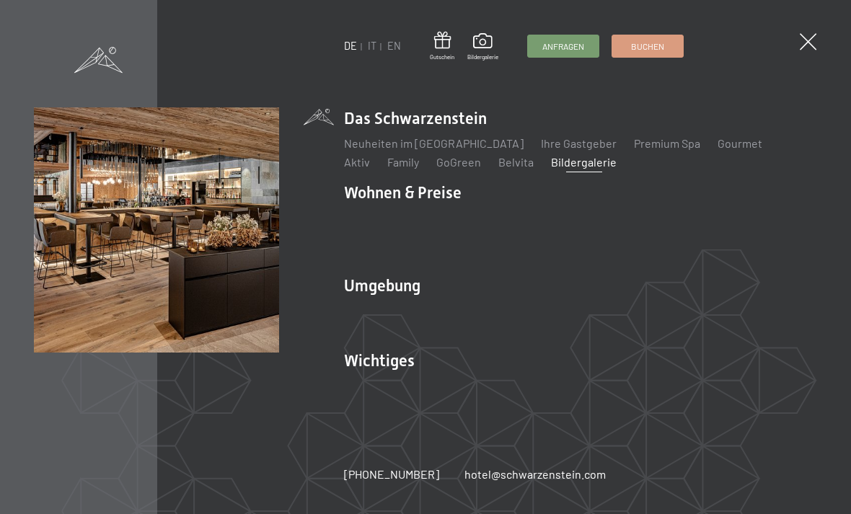
click at [735, 170] on ul "Neuheiten im Schwarzenstein Ihre Gastgeber Premium Spa Gourmet Aktiv Wochenprog…" at bounding box center [580, 153] width 473 height 35
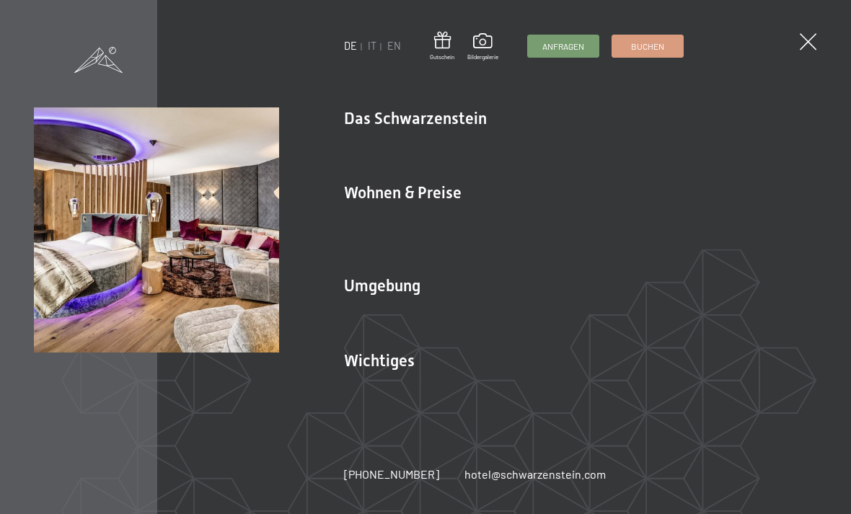
click at [814, 43] on span at bounding box center [807, 41] width 17 height 17
